Goal: Information Seeking & Learning: Learn about a topic

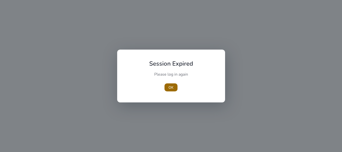
click at [174, 89] on span "button" at bounding box center [170, 87] width 13 height 12
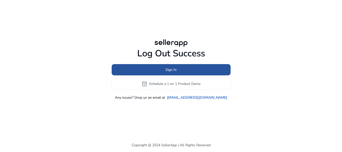
click at [178, 69] on span at bounding box center [171, 70] width 119 height 12
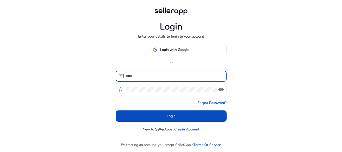
type input "**********"
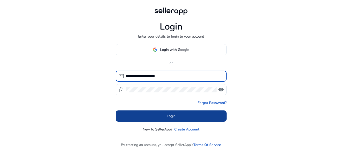
click at [151, 116] on span at bounding box center [171, 116] width 111 height 12
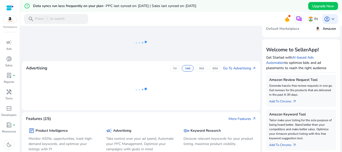
scroll to position [50, 0]
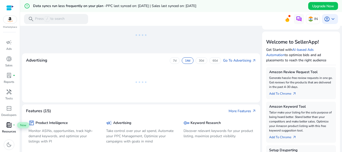
click at [6, 126] on span "book_4" at bounding box center [9, 125] width 6 height 6
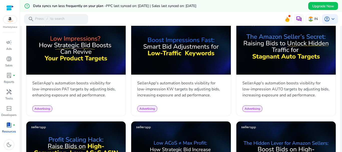
scroll to position [250, 0]
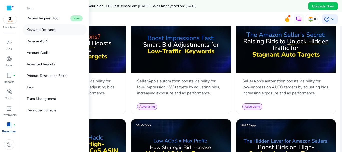
click at [46, 30] on p "Keyword Research" at bounding box center [41, 29] width 29 height 5
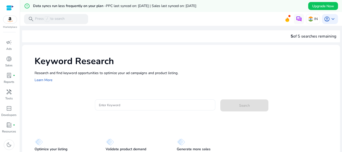
click at [109, 108] on input "Enter Keyword" at bounding box center [155, 105] width 113 height 6
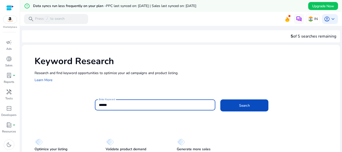
type input "******"
click at [220, 99] on button "Search" at bounding box center [244, 105] width 48 height 12
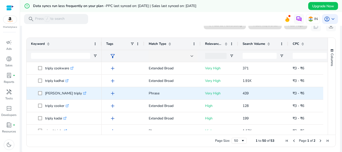
scroll to position [72, 0]
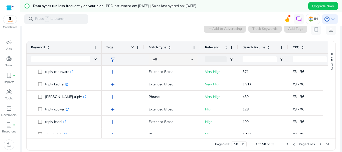
click at [254, 45] on span "Search Volume" at bounding box center [253, 47] width 23 height 5
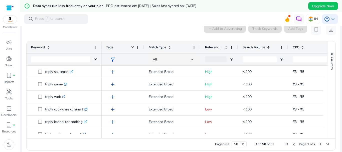
click at [254, 45] on span "Search Volume" at bounding box center [253, 47] width 23 height 5
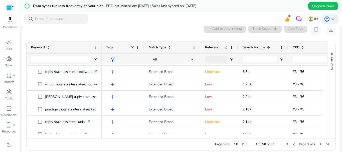
drag, startPoint x: 229, startPoint y: 138, endPoint x: 284, endPoint y: 135, distance: 55.6
click at [284, 135] on div "Drag here to set row groups Drag here to set column labels Keyword Tags 1" at bounding box center [180, 95] width 309 height 109
drag, startPoint x: 240, startPoint y: 136, endPoint x: 283, endPoint y: 135, distance: 42.8
click at [283, 135] on div at bounding box center [270, 136] width 337 height 5
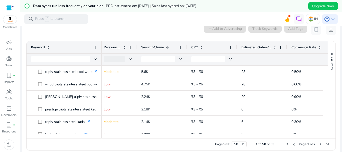
scroll to position [0, 117]
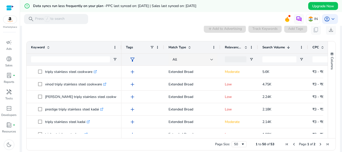
drag, startPoint x: 101, startPoint y: 50, endPoint x: 121, endPoint y: 50, distance: 19.8
click at [121, 50] on div at bounding box center [121, 47] width 2 height 12
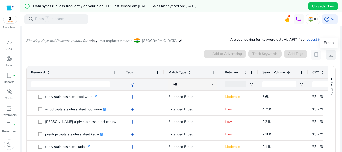
click at [329, 56] on span "download" at bounding box center [331, 55] width 6 height 6
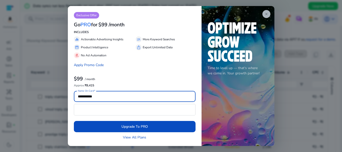
click at [266, 13] on span "close" at bounding box center [266, 14] width 4 height 4
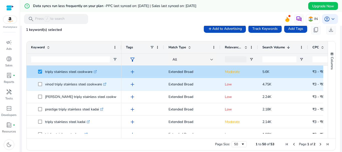
click at [40, 87] on span at bounding box center [41, 84] width 7 height 10
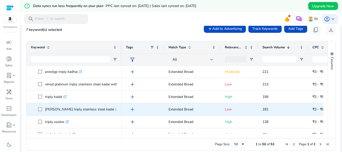
scroll to position [225, 0]
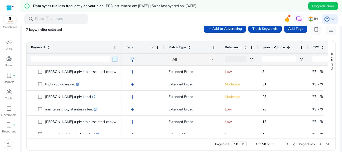
click at [113, 59] on span "Open Filter Menu" at bounding box center [115, 59] width 4 height 4
click at [116, 59] on span "Open Filter Menu" at bounding box center [115, 59] width 4 height 4
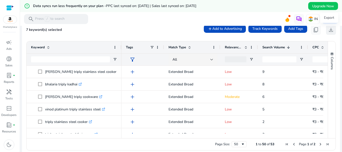
click at [329, 32] on span "download" at bounding box center [331, 30] width 6 height 6
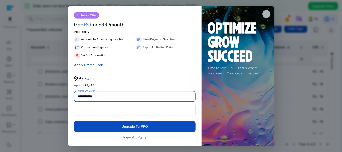
click at [268, 15] on app-icon "close" at bounding box center [266, 14] width 8 height 8
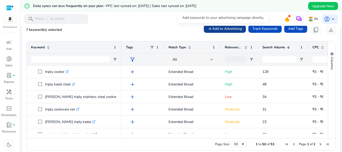
click at [220, 27] on span "Add to Advertising" at bounding box center [227, 28] width 30 height 5
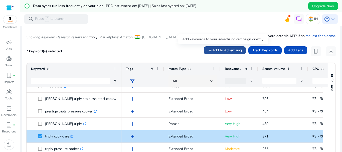
click at [230, 51] on span "Add to Advertising" at bounding box center [227, 50] width 30 height 5
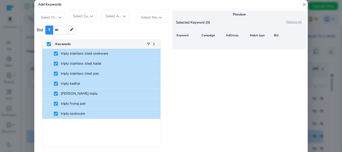
click at [73, 27] on mat-icon "edit" at bounding box center [72, 29] width 4 height 4
click at [50, 20] on span "Select Profile" at bounding box center [51, 17] width 21 height 5
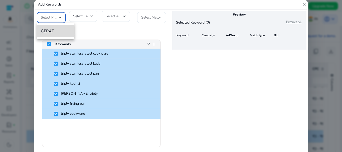
click at [42, 35] on mat-option "GERAT" at bounding box center [56, 31] width 38 height 12
click at [75, 18] on span "Select Campaign" at bounding box center [86, 16] width 26 height 5
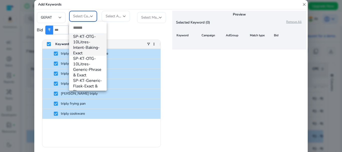
click at [112, 18] on div at bounding box center [171, 76] width 342 height 152
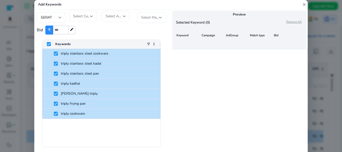
click at [112, 18] on span "Select AdGroup" at bounding box center [118, 16] width 25 height 5
click at [118, 17] on span "Select AdGroup" at bounding box center [118, 16] width 25 height 5
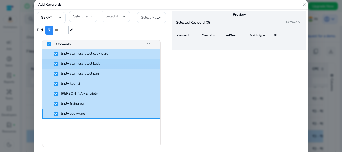
drag, startPoint x: 96, startPoint y: 113, endPoint x: 62, endPoint y: 59, distance: 63.7
click at [62, 60] on div "triply stainless steel cookware triply stainless steel kadai triply stainless s…" at bounding box center [101, 84] width 118 height 70
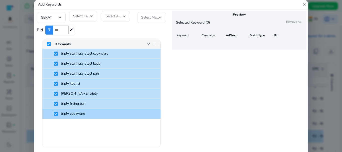
drag, startPoint x: 40, startPoint y: 38, endPoint x: 112, endPoint y: 118, distance: 107.5
click at [112, 118] on ag-grid-angular "Press SPACE to deselect this row. Drag here to set row groups Drag here to set …" at bounding box center [101, 93] width 127 height 113
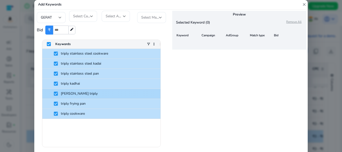
drag, startPoint x: 107, startPoint y: 119, endPoint x: 42, endPoint y: 87, distance: 72.0
click at [42, 87] on div "triply stainless steel cookware triply stainless steel kadai triply stainless s…" at bounding box center [101, 98] width 118 height 98
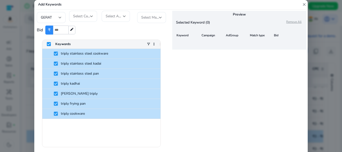
click at [305, 6] on mat-icon "close" at bounding box center [304, 4] width 5 height 9
